Goal: Obtain resource: Download file/media

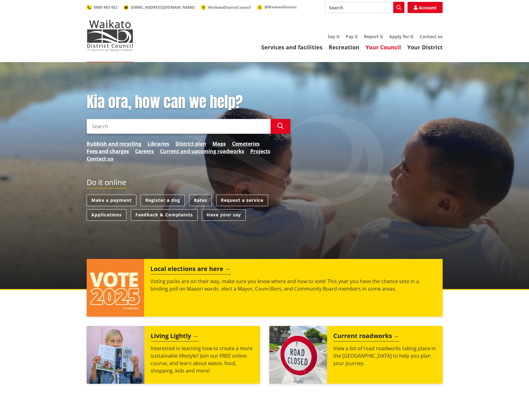
click at [387, 47] on link "Your Council" at bounding box center [382, 46] width 35 height 7
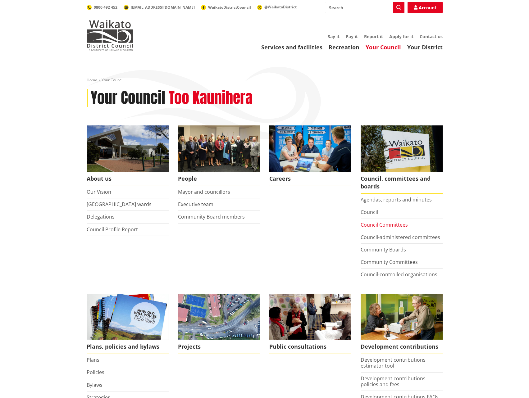
click at [394, 224] on link "Council Committees" at bounding box center [383, 224] width 47 height 7
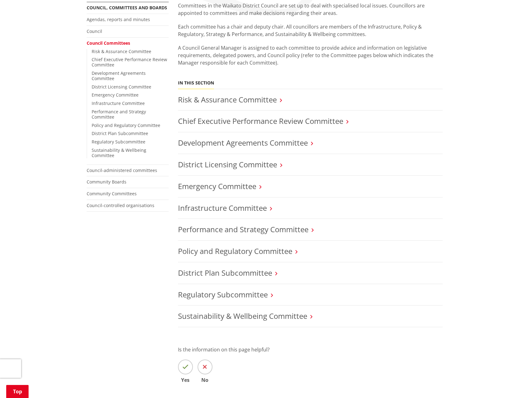
scroll to position [124, 0]
click at [249, 314] on link "Sustainability & Wellbeing Committee" at bounding box center [242, 315] width 129 height 10
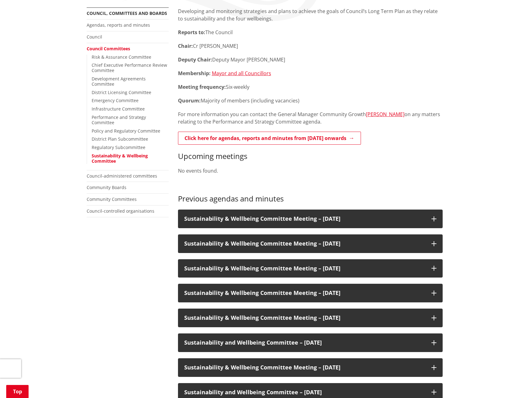
scroll to position [155, 0]
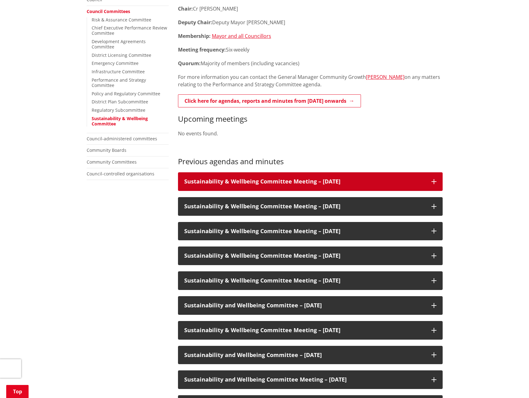
click at [435, 181] on icon at bounding box center [433, 181] width 5 height 5
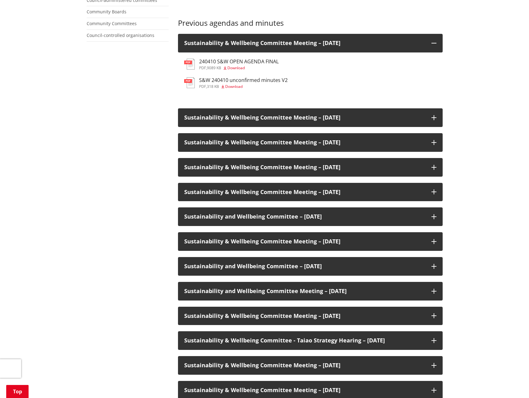
scroll to position [310, 0]
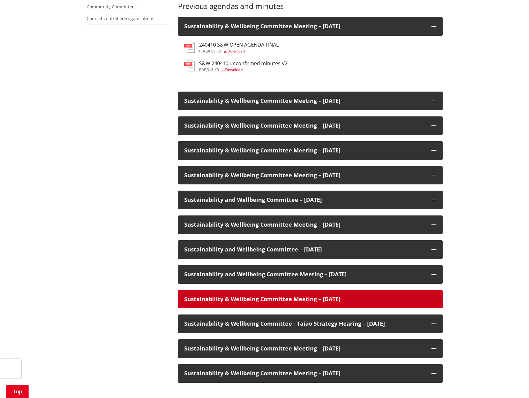
click at [433, 299] on icon at bounding box center [433, 298] width 5 height 5
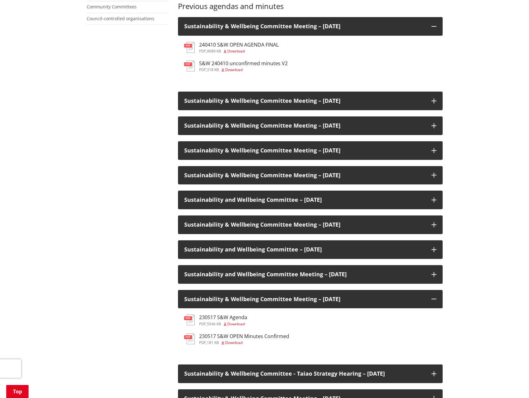
click at [234, 324] on span "Download" at bounding box center [235, 323] width 17 height 5
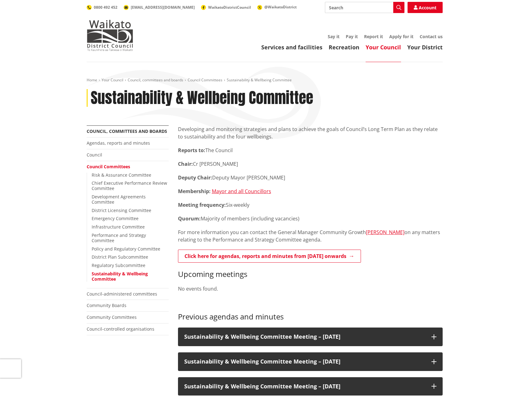
scroll to position [310, 0]
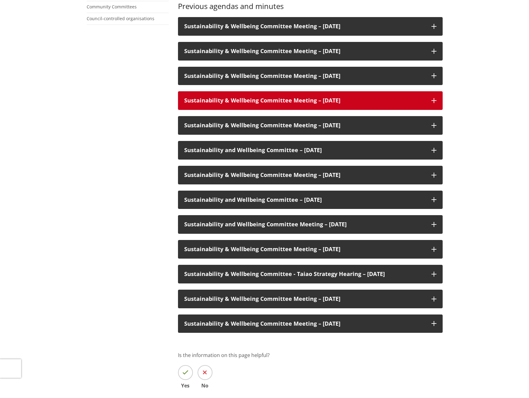
click at [433, 101] on icon at bounding box center [433, 100] width 5 height 5
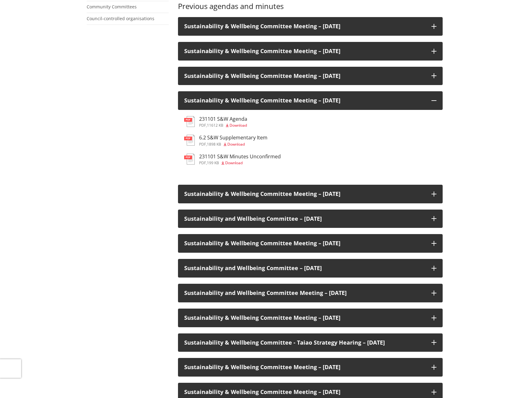
click at [239, 125] on span "Download" at bounding box center [237, 125] width 17 height 5
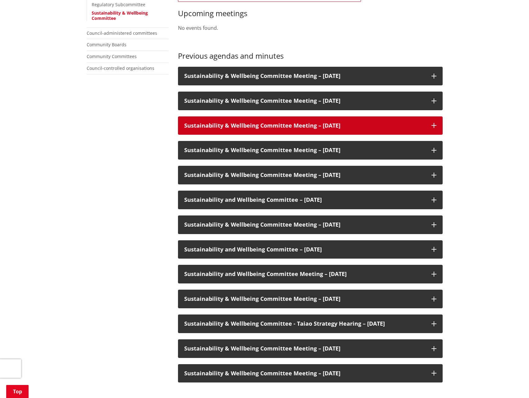
scroll to position [248, 0]
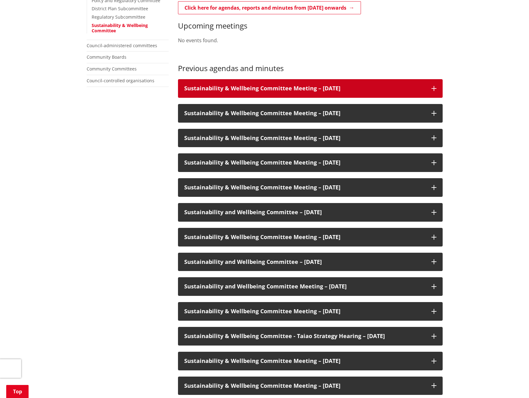
click at [433, 88] on icon at bounding box center [433, 88] width 5 height 5
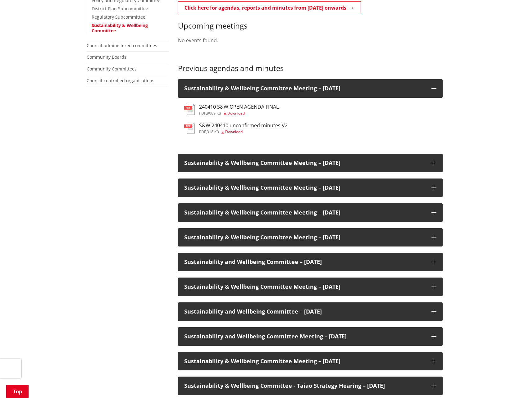
click at [236, 112] on span "Download" at bounding box center [235, 112] width 17 height 5
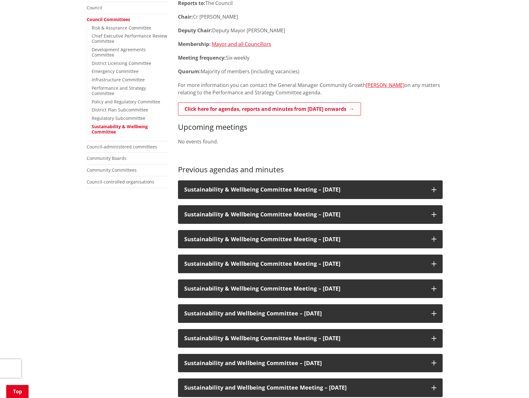
scroll to position [93, 0]
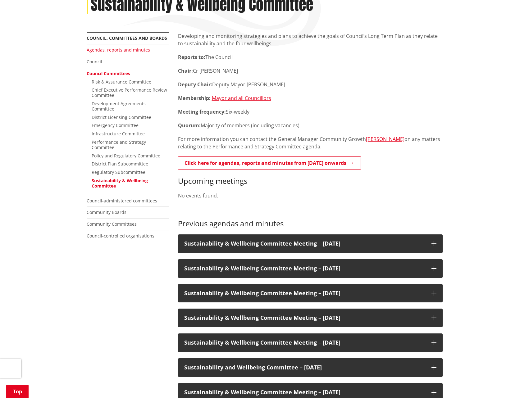
click at [116, 50] on link "Agendas, reports and minutes" at bounding box center [118, 50] width 63 height 6
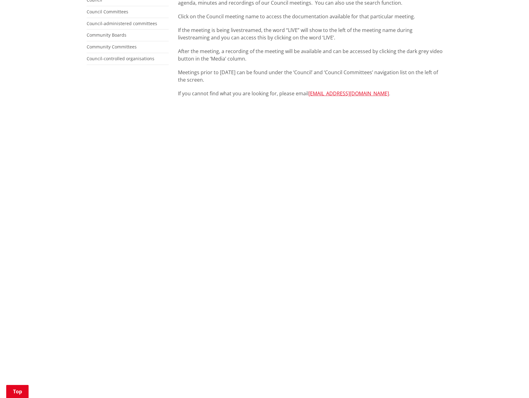
scroll to position [186, 0]
